Goal: Task Accomplishment & Management: Complete application form

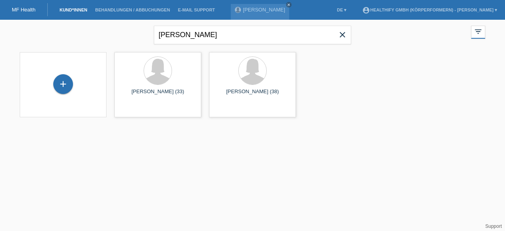
click at [25, 11] on link "MF Health" at bounding box center [24, 10] width 24 height 6
click at [80, 9] on link "Kund*innen" at bounding box center [73, 9] width 35 height 5
click at [65, 81] on div "+" at bounding box center [63, 84] width 20 height 20
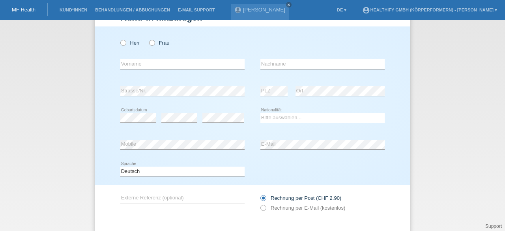
scroll to position [29, 0]
click at [142, 63] on input "text" at bounding box center [182, 64] width 124 height 10
paste input "[PERSON_NAME]"
drag, startPoint x: 159, startPoint y: 63, endPoint x: 135, endPoint y: 63, distance: 23.3
click at [135, 63] on input "[PERSON_NAME]" at bounding box center [182, 64] width 124 height 10
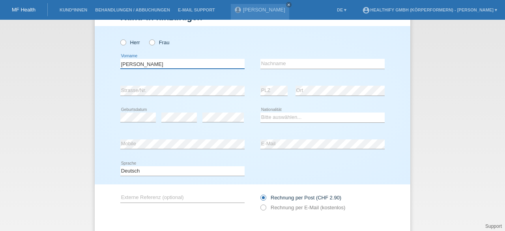
type input "[PERSON_NAME]"
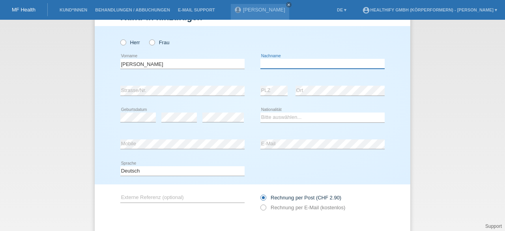
click at [278, 65] on input "text" at bounding box center [322, 64] width 124 height 10
paste input "Rölli"
type input "Rölli"
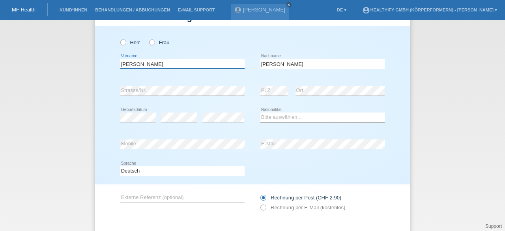
click at [190, 64] on input "[PERSON_NAME]" at bounding box center [182, 64] width 124 height 10
type input "Michelle"
click at [98, 149] on div "Herr Frau Michelle error Vorname" at bounding box center [252, 105] width 315 height 158
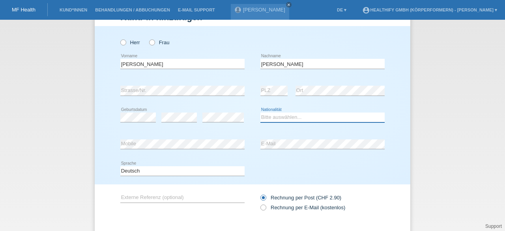
click at [280, 118] on select "Bitte auswählen... Schweiz Deutschland Liechtenstein Österreich ------------ Af…" at bounding box center [322, 116] width 124 height 9
select select "CH"
click at [260, 112] on select "Bitte auswählen... Schweiz Deutschland Liechtenstein Österreich ------------ Af…" at bounding box center [322, 116] width 124 height 9
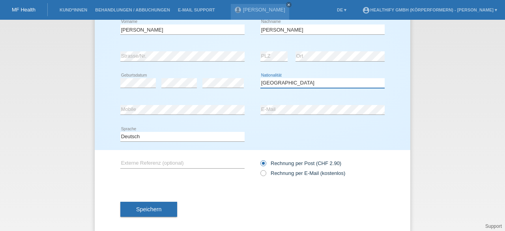
scroll to position [63, 0]
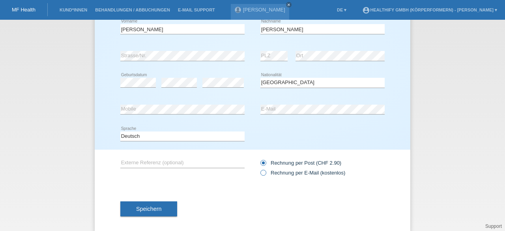
click at [259, 168] on icon at bounding box center [259, 168] width 0 height 0
click at [261, 172] on input "Rechnung per E-Mail (kostenlos)" at bounding box center [262, 175] width 5 height 10
radio input "true"
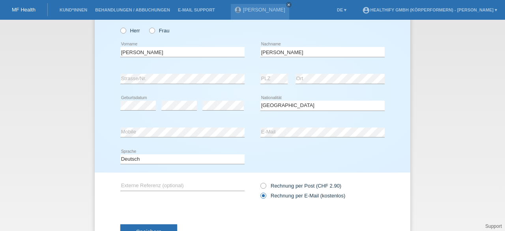
scroll to position [40, 0]
click at [148, 27] on icon at bounding box center [148, 27] width 0 height 0
click at [149, 29] on input "Frau" at bounding box center [151, 30] width 5 height 5
radio input "true"
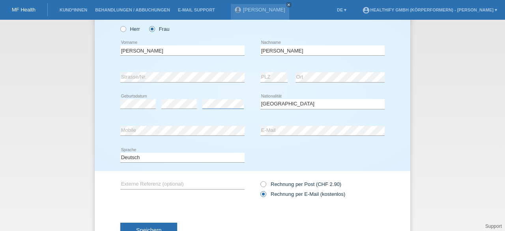
scroll to position [72, 0]
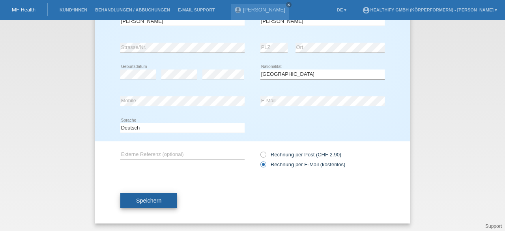
click at [161, 200] on button "Speichern" at bounding box center [148, 200] width 57 height 15
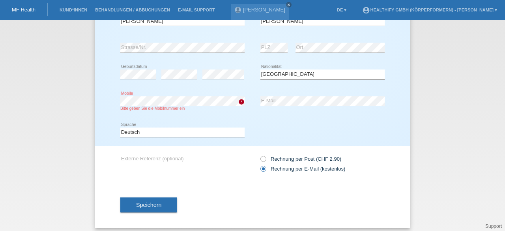
click at [108, 99] on div "Herr Frau Michelle error Vorname Rölli C" at bounding box center [252, 64] width 315 height 162
click at [155, 205] on span "Speichern" at bounding box center [148, 204] width 25 height 6
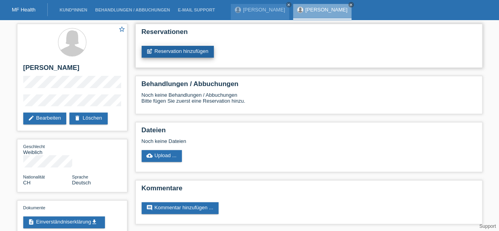
click at [159, 51] on link "post_add Reservation hinzufügen" at bounding box center [178, 52] width 73 height 12
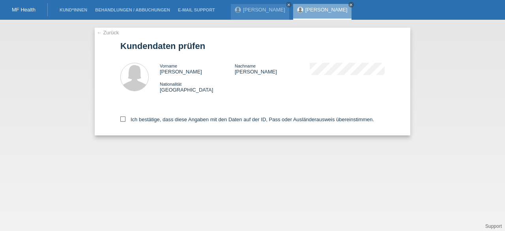
click at [124, 121] on icon at bounding box center [122, 118] width 5 height 5
click at [124, 121] on input "Ich bestätige, dass diese Angaben mit den Daten auf der ID, Pass oder Ausländer…" at bounding box center [122, 118] width 5 height 5
checkbox input "true"
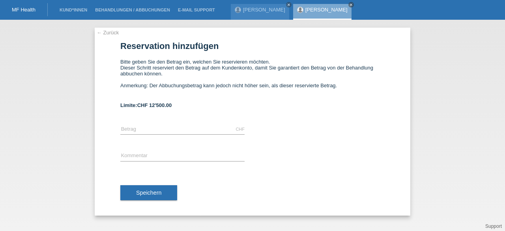
click at [24, 6] on div "MF Health" at bounding box center [24, 9] width 48 height 13
click at [24, 11] on link "MF Health" at bounding box center [24, 10] width 24 height 6
